Goal: Information Seeking & Learning: Learn about a topic

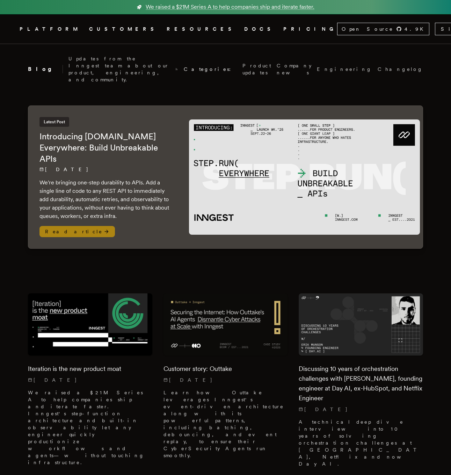
click at [104, 229] on icon at bounding box center [107, 232] width 6 height 6
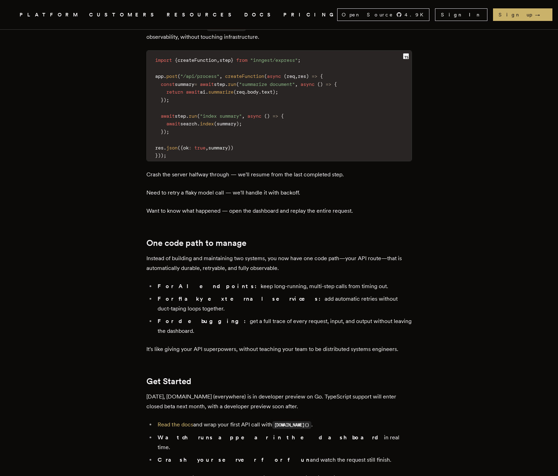
scroll to position [944, 0]
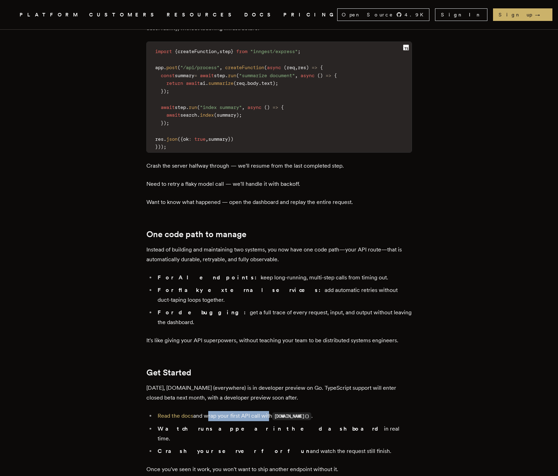
drag, startPoint x: 209, startPoint y: 345, endPoint x: 272, endPoint y: 346, distance: 62.9
click at [270, 411] on li "Read the docs and wrap your first API call with step.run() ." at bounding box center [283, 416] width 256 height 10
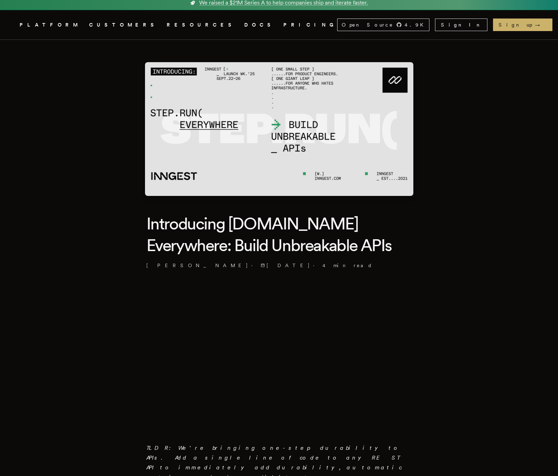
scroll to position [0, 0]
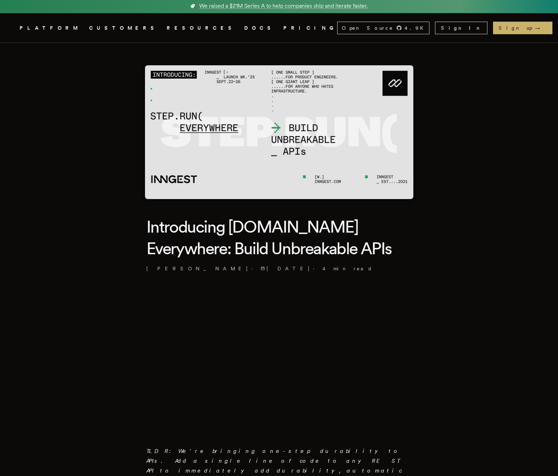
scroll to position [1, 0]
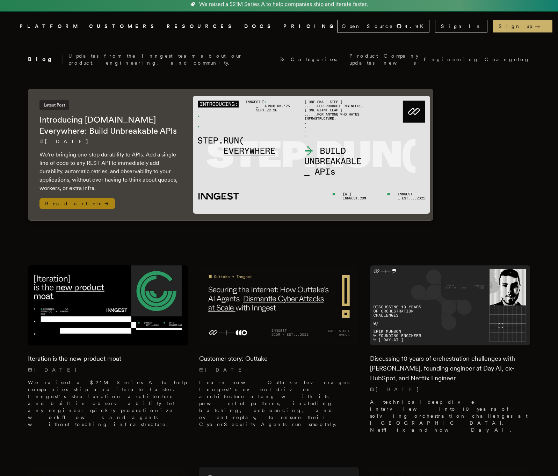
scroll to position [8, 0]
